Goal: Check status: Check status

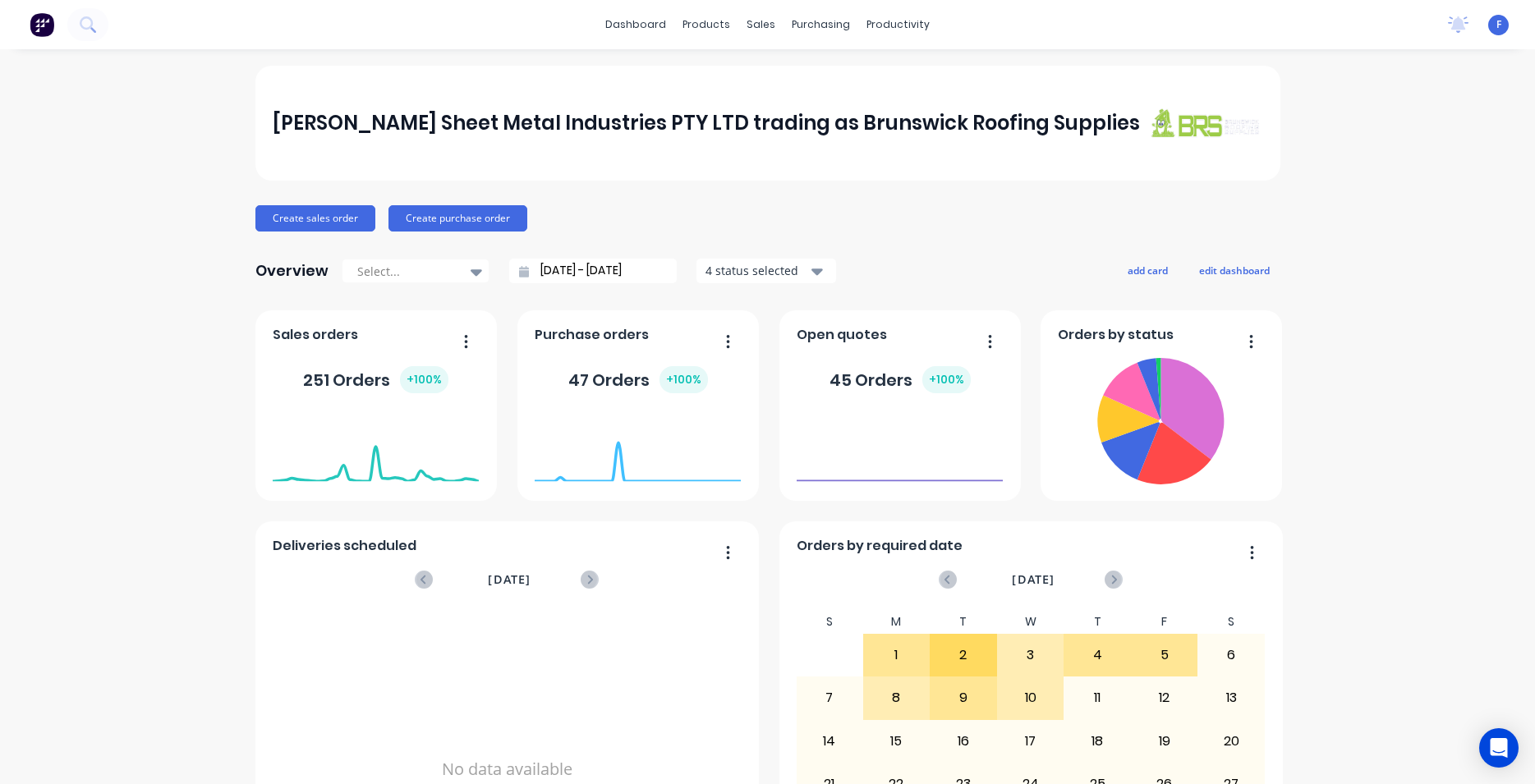
click at [747, 28] on div "sales" at bounding box center [760, 25] width 45 height 25
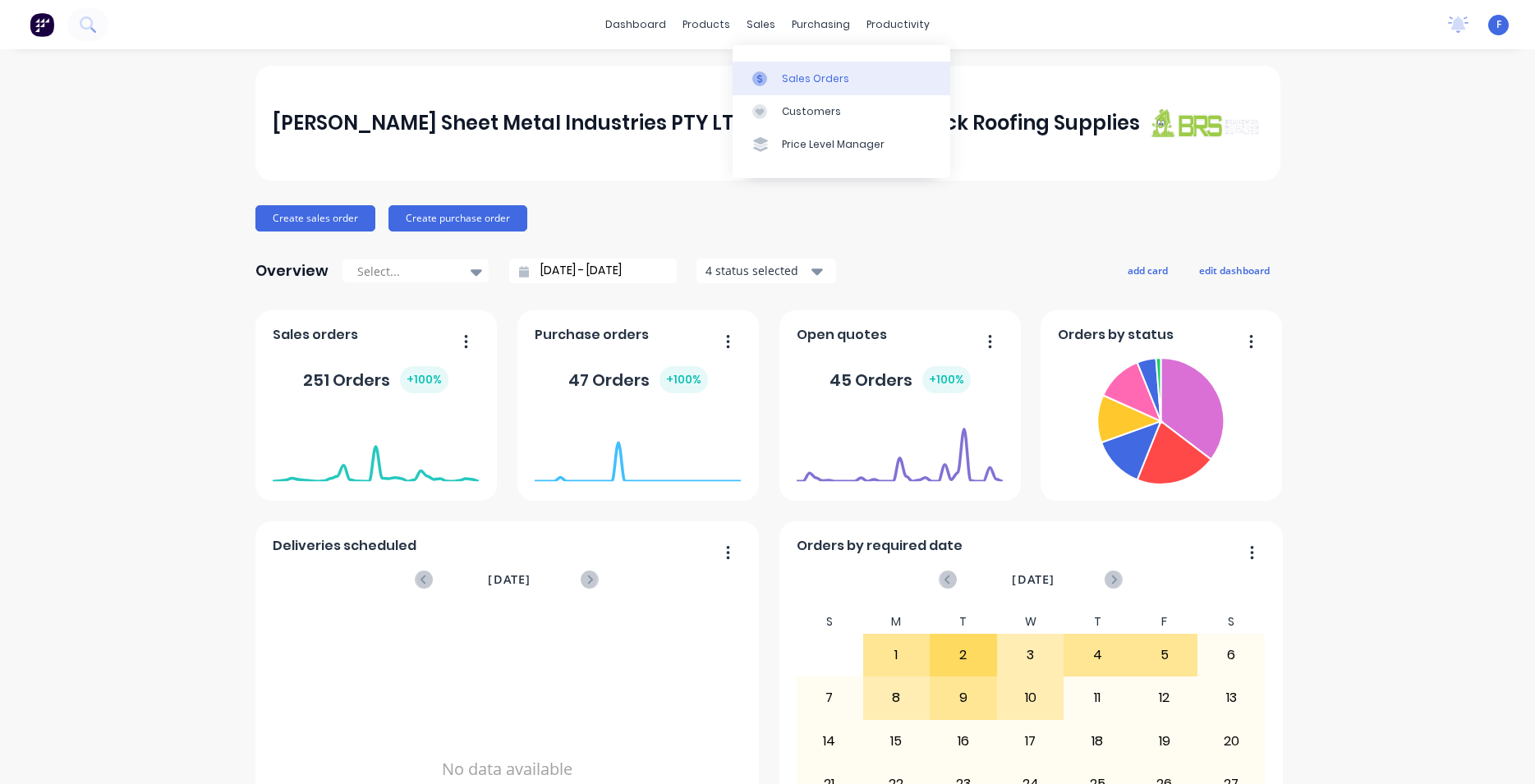
click at [815, 83] on div "Sales Orders" at bounding box center [815, 78] width 68 height 15
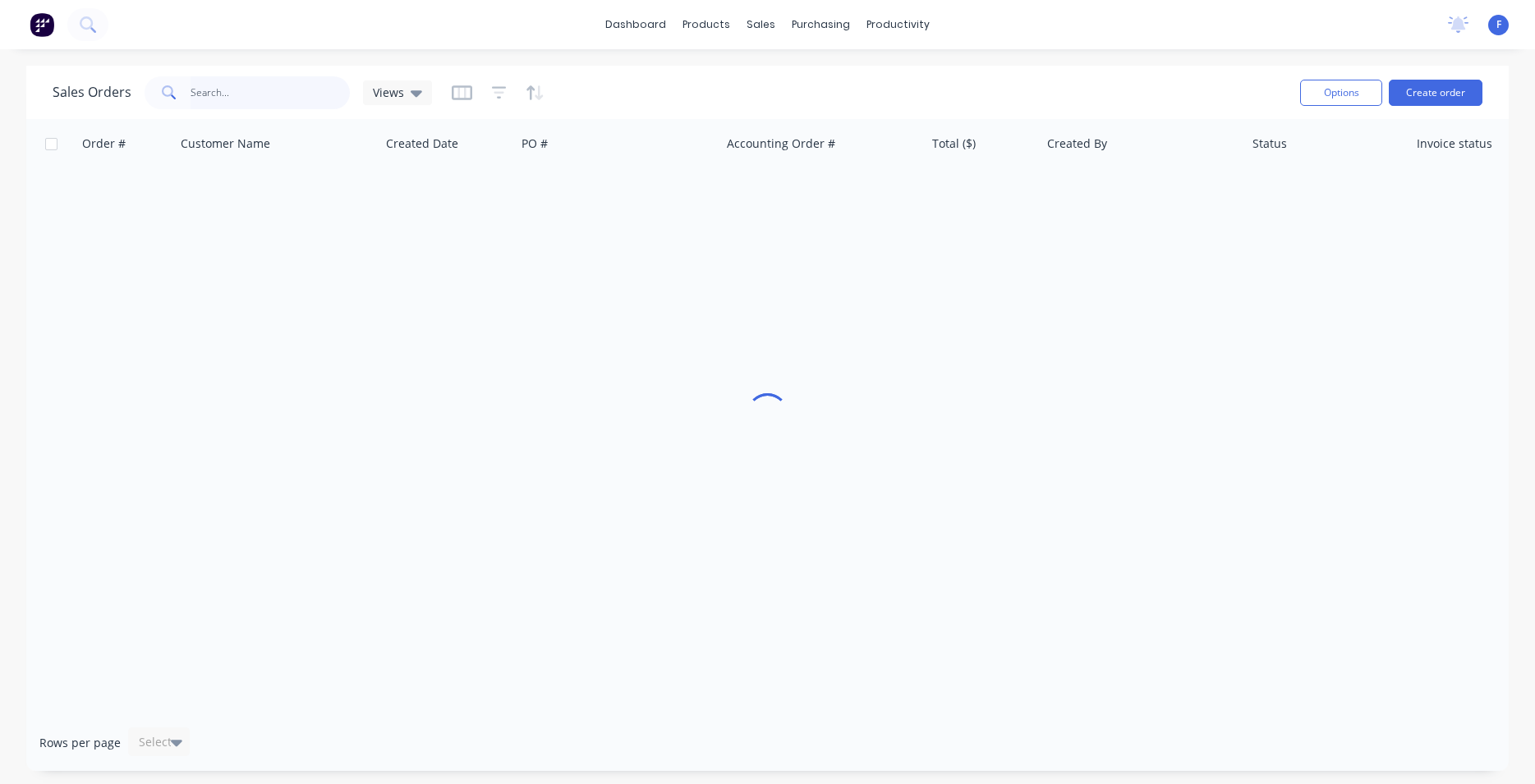
click at [192, 91] on input "text" at bounding box center [270, 92] width 160 height 33
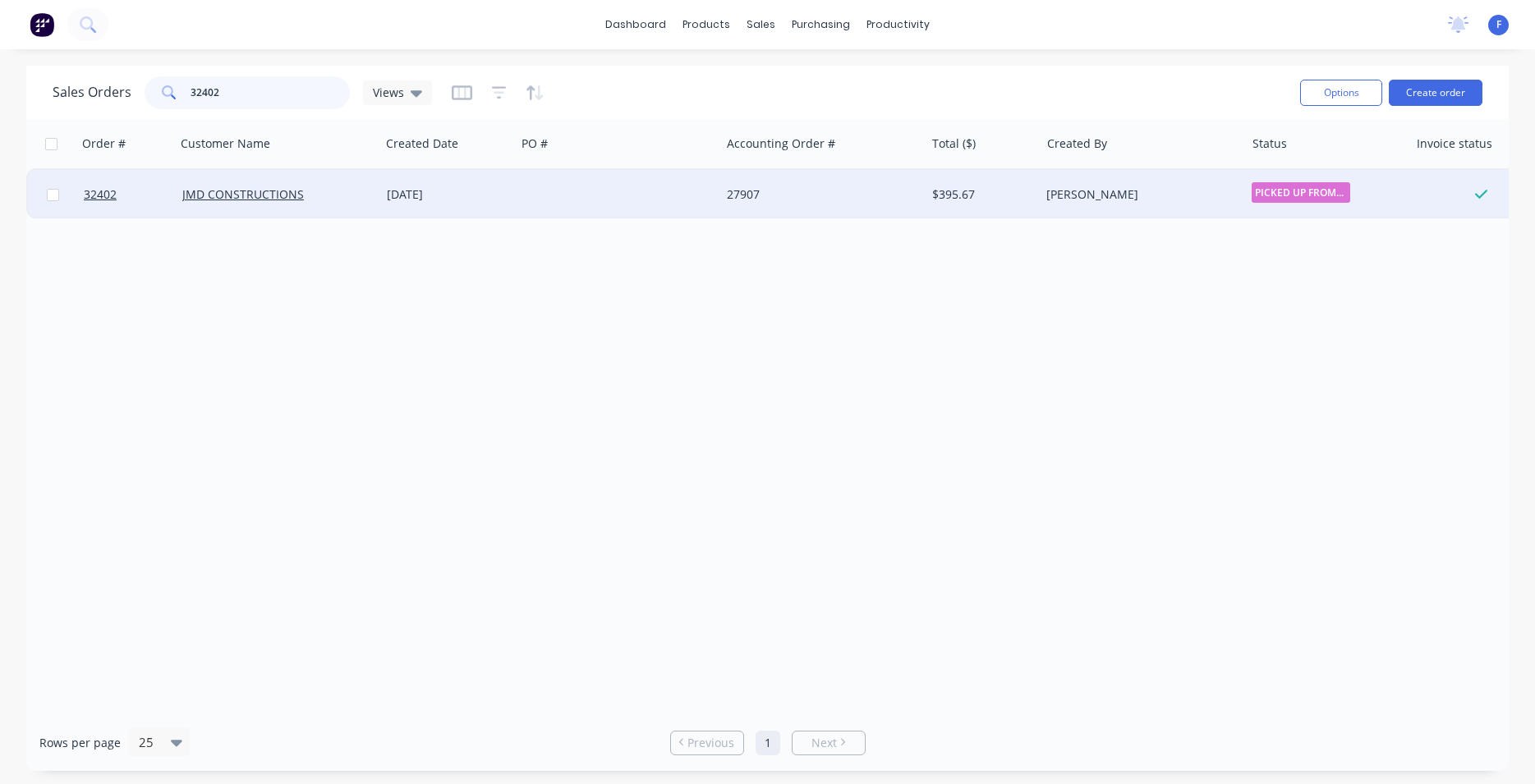
type input "32402"
click at [633, 191] on div at bounding box center [617, 194] width 204 height 49
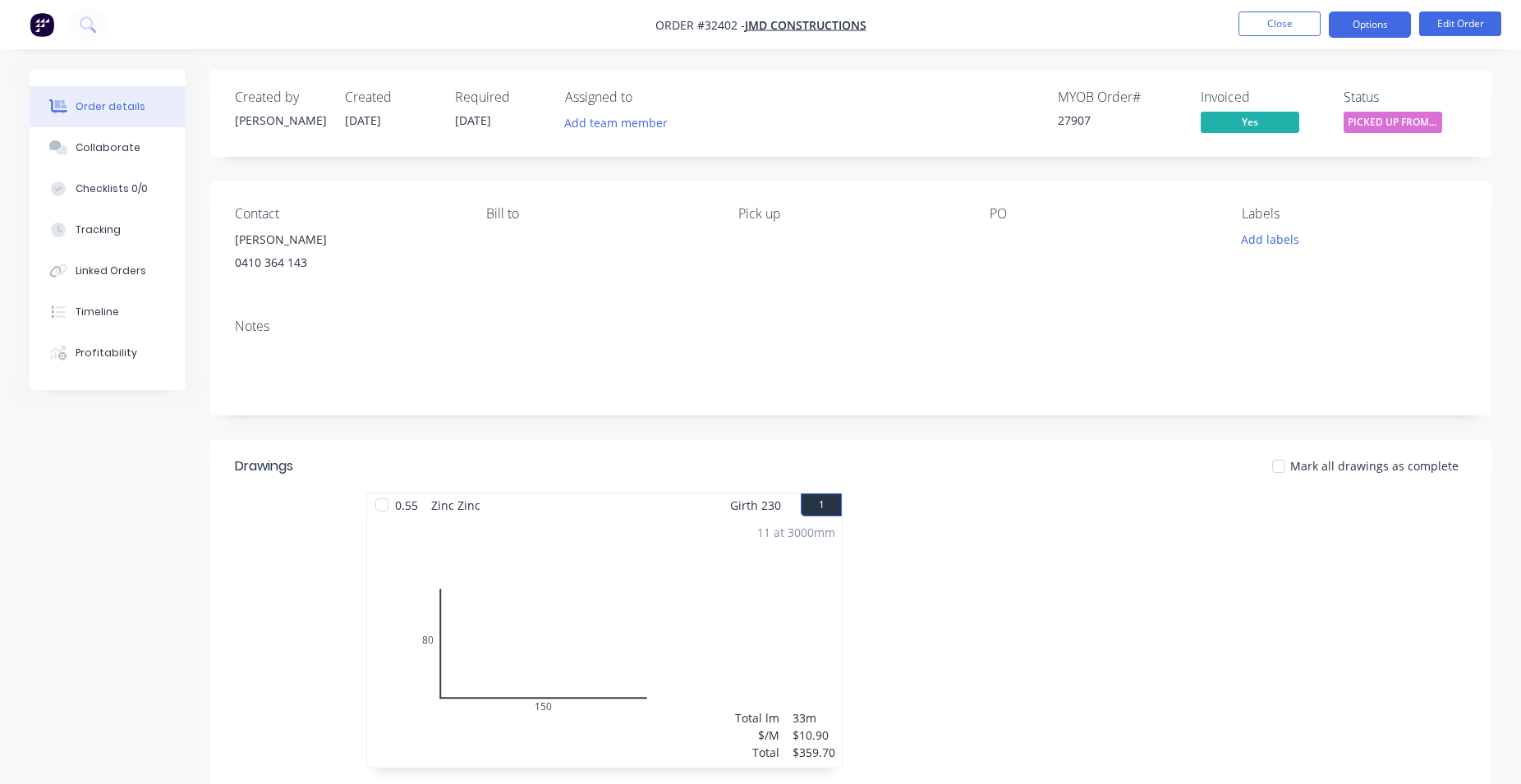
click at [1391, 28] on button "Options" at bounding box center [1370, 25] width 82 height 27
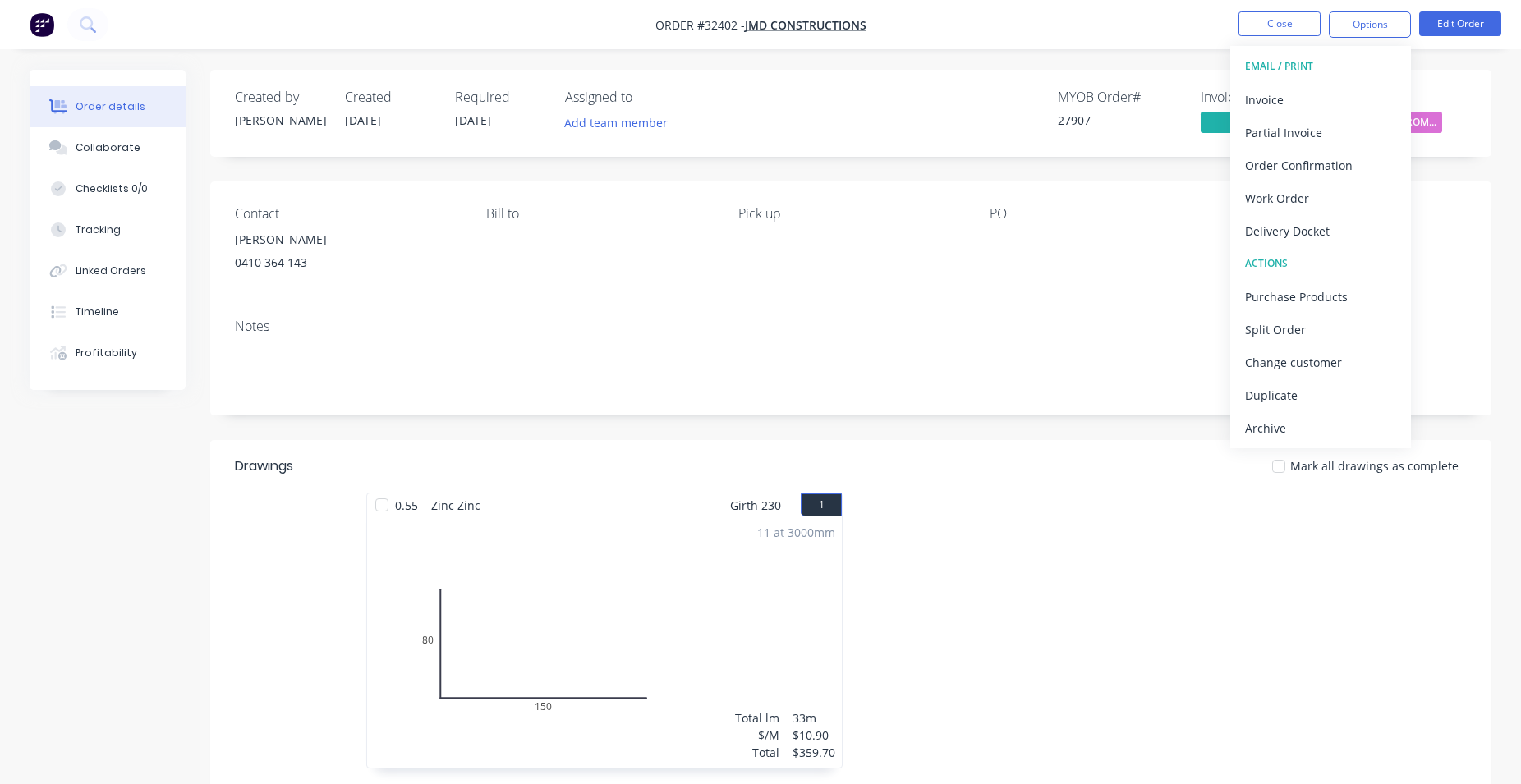
click at [1313, 424] on div "Archive" at bounding box center [1320, 428] width 151 height 24
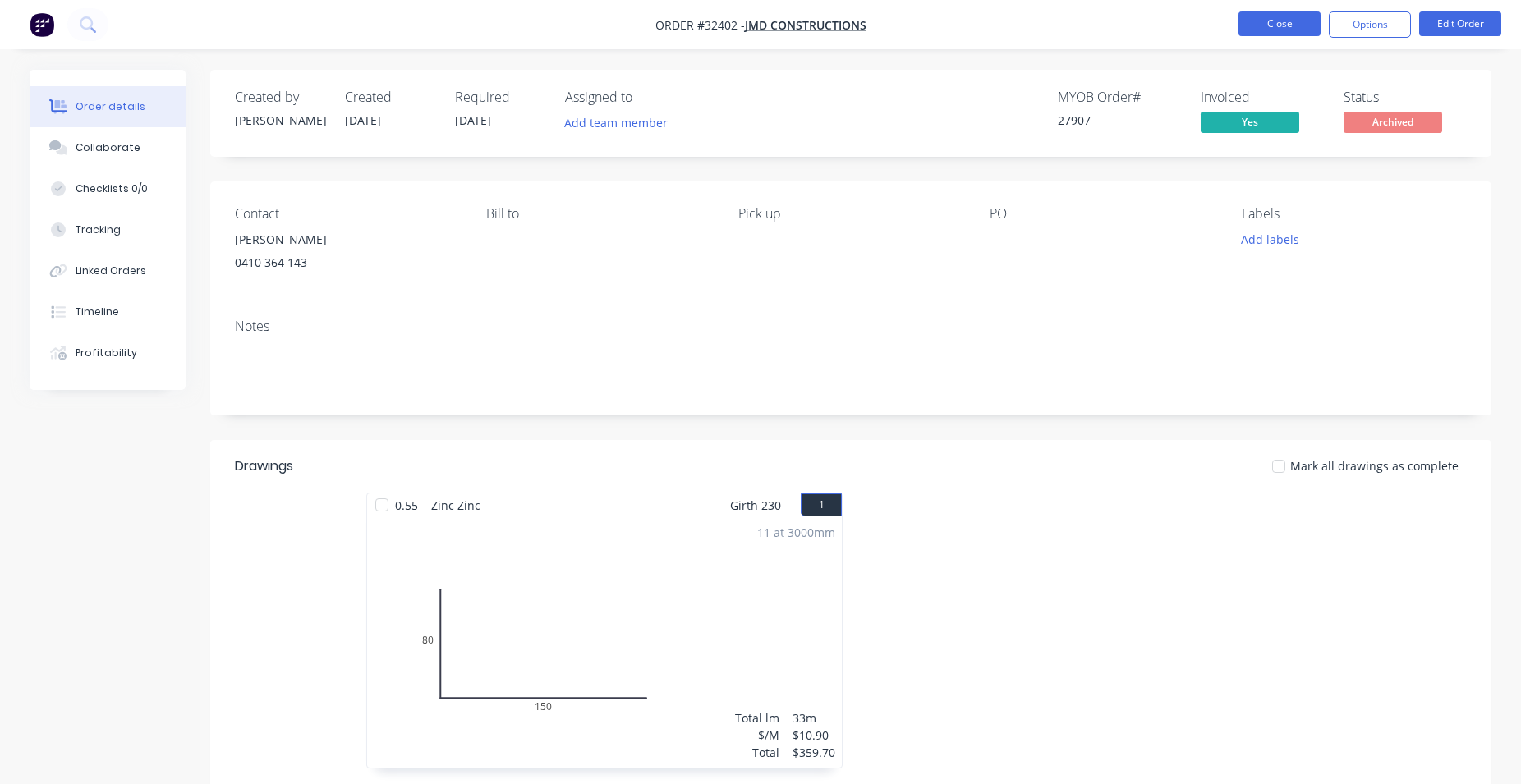
click at [1281, 13] on button "Close" at bounding box center [1279, 24] width 82 height 25
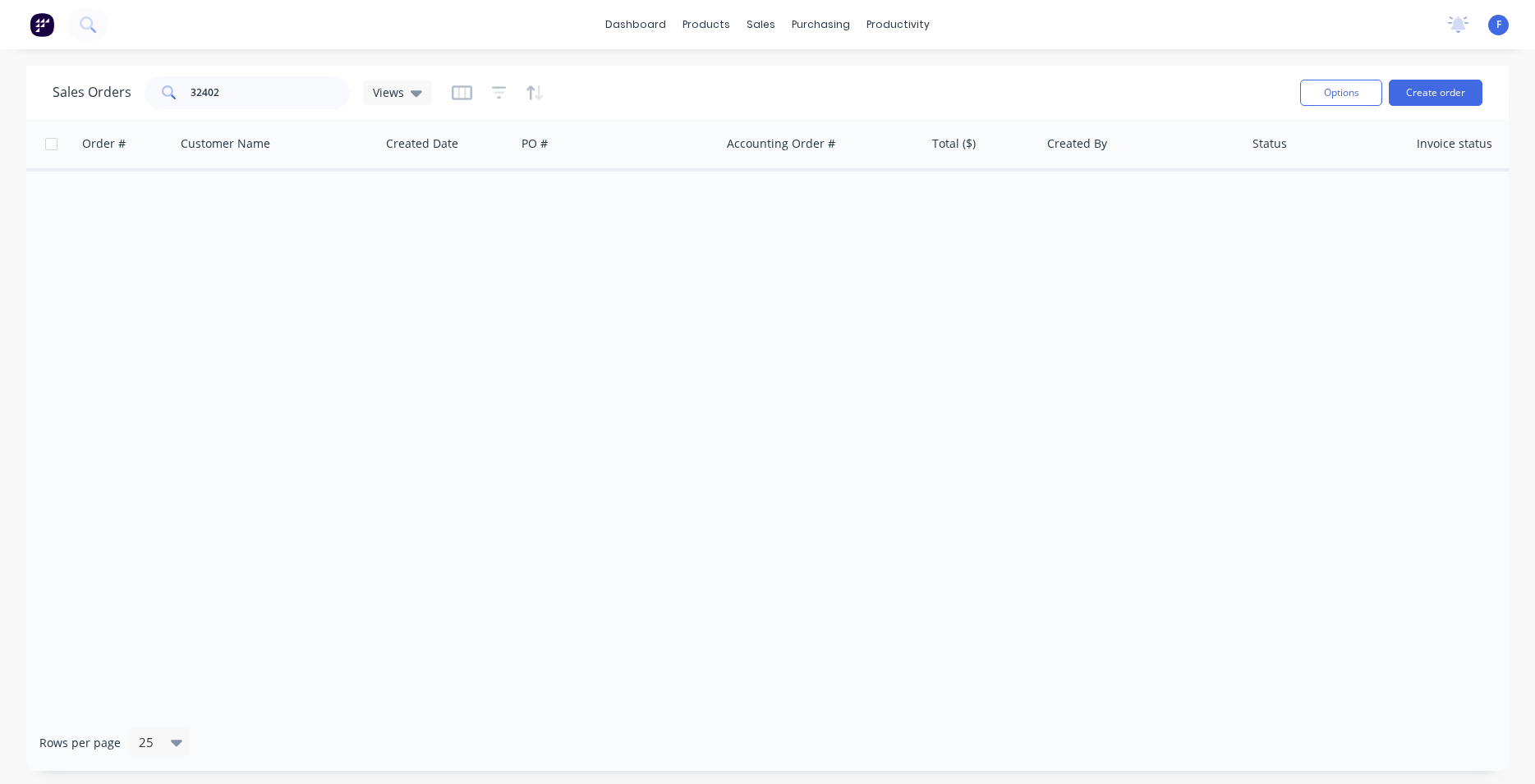
click at [41, 23] on img at bounding box center [42, 25] width 25 height 25
